Goal: Information Seeking & Learning: Understand process/instructions

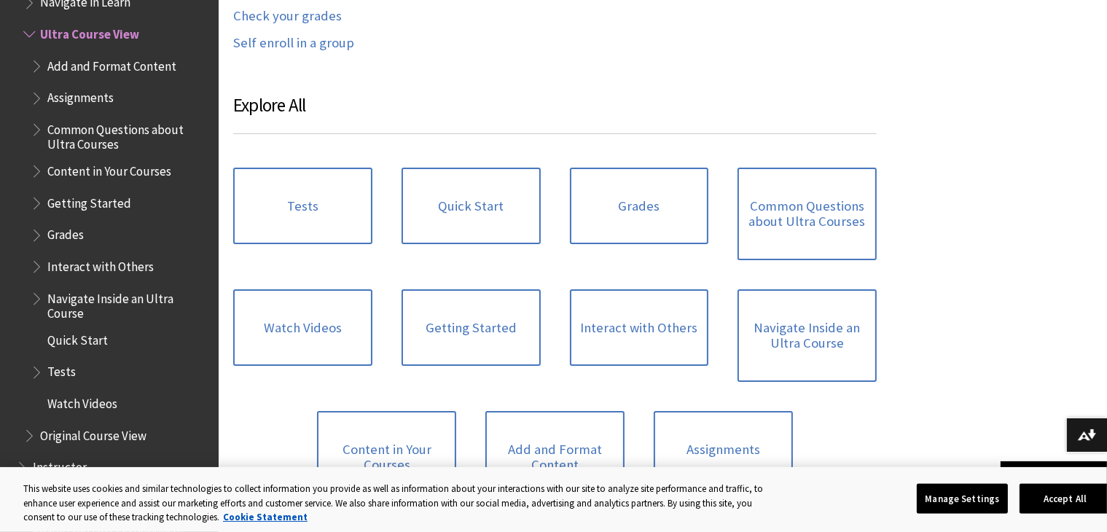
scroll to position [898, 0]
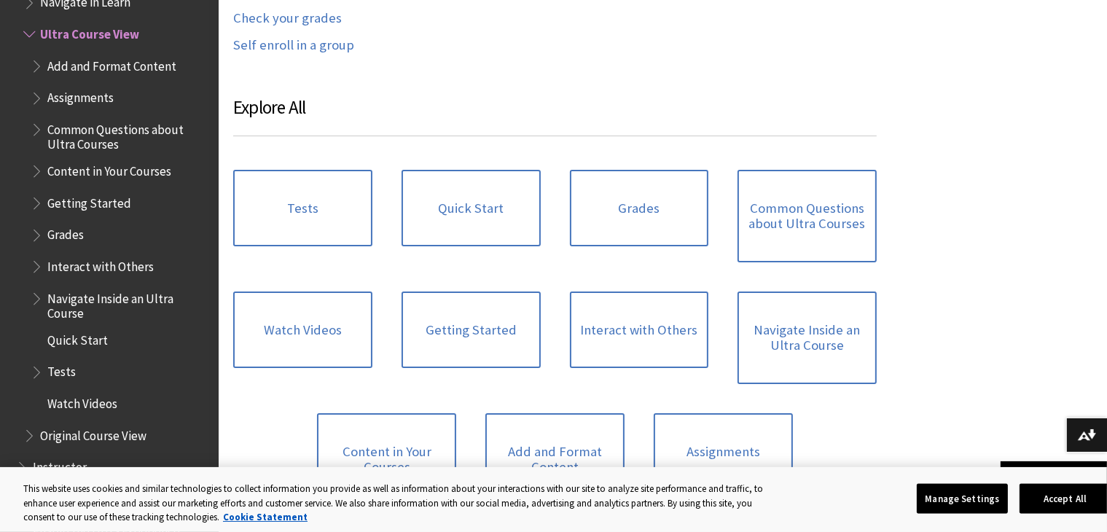
click at [106, 63] on span "Add and Format Content" at bounding box center [111, 64] width 129 height 20
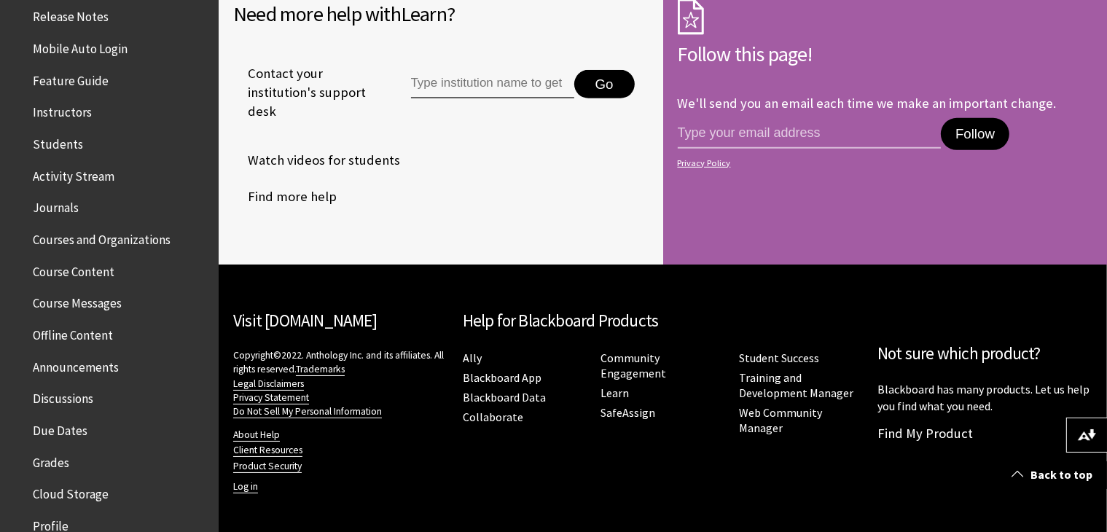
scroll to position [226, 0]
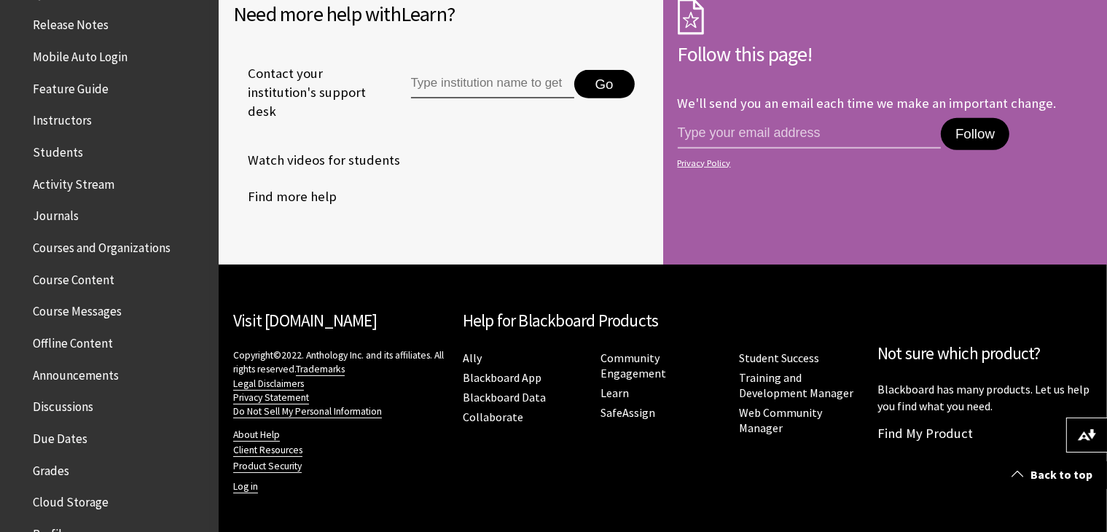
click at [68, 217] on span "Journals" at bounding box center [56, 214] width 46 height 20
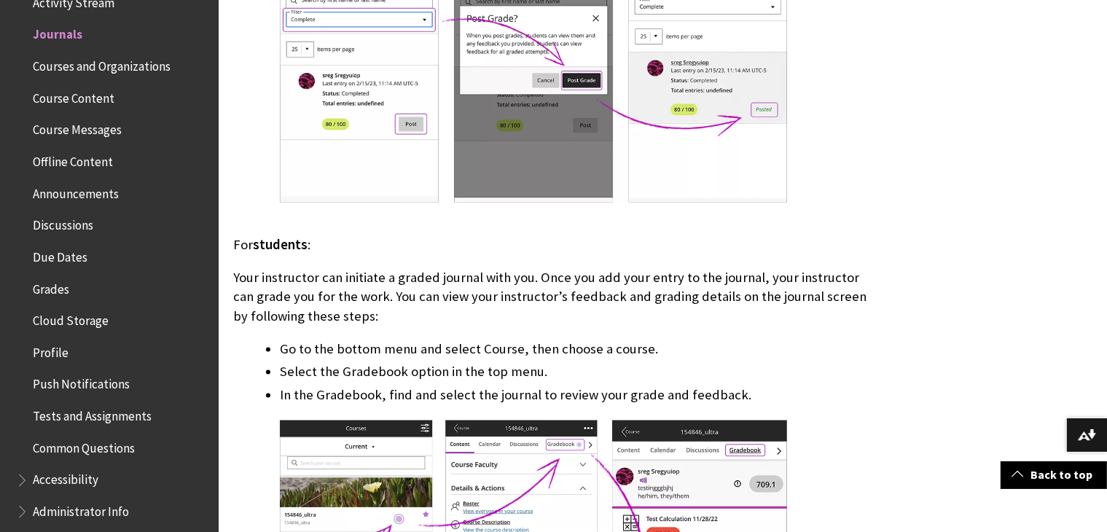
scroll to position [8127, 0]
